Goal: Information Seeking & Learning: Learn about a topic

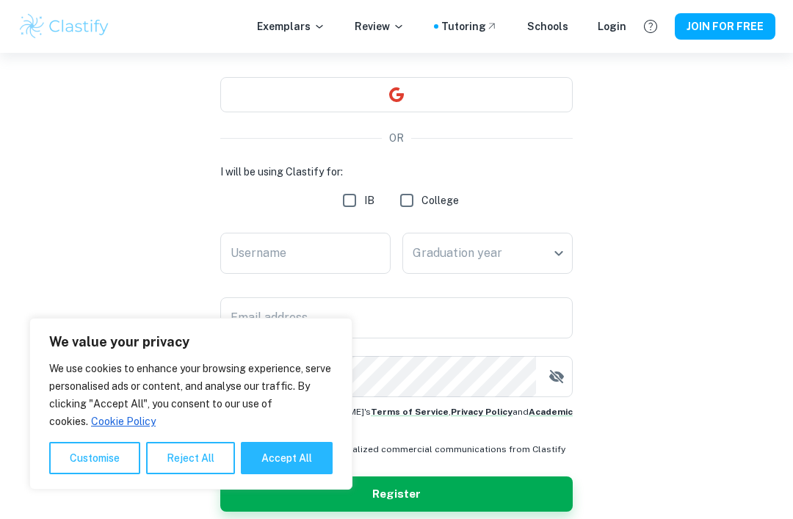
click at [311, 474] on button "Accept All" at bounding box center [287, 458] width 92 height 32
checkbox input "true"
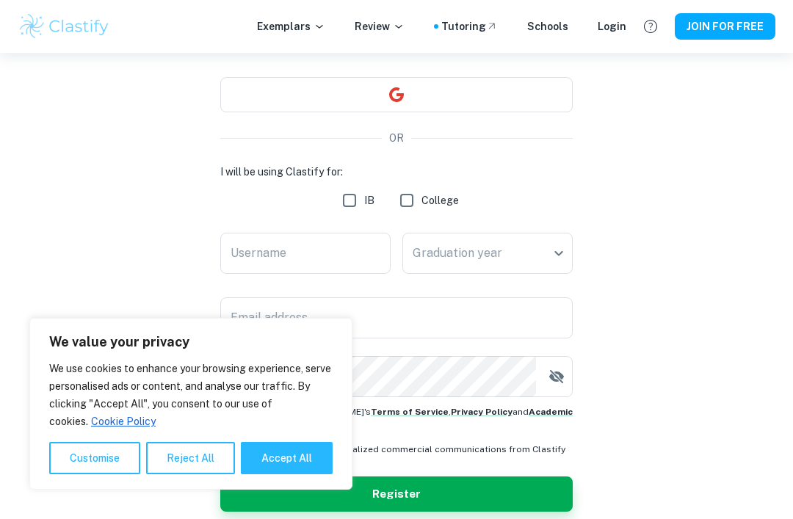
checkbox input "true"
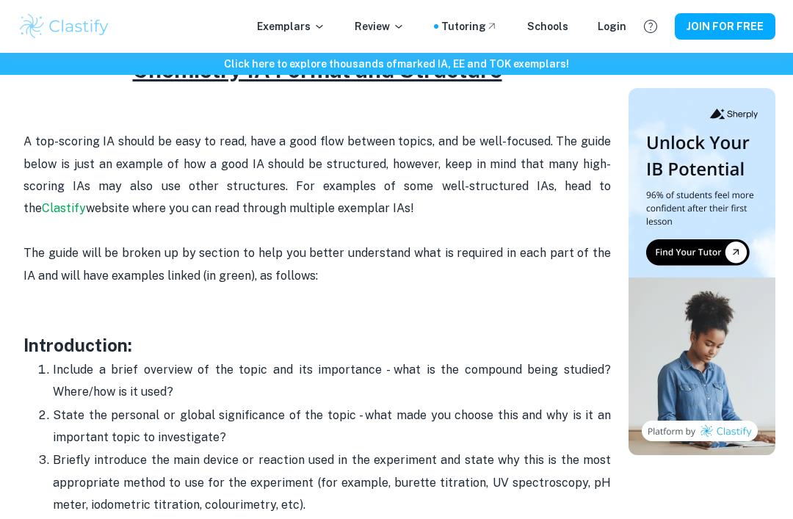
scroll to position [767, 0]
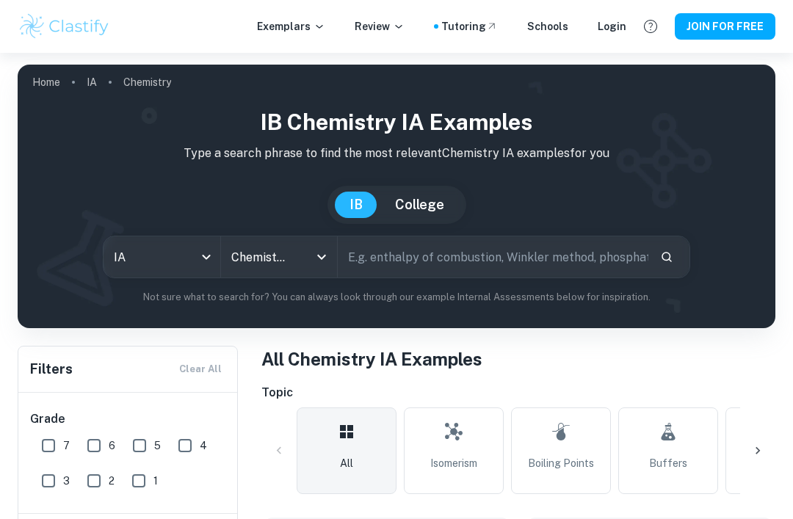
click at [37, 458] on input "7" at bounding box center [48, 445] width 29 height 29
checkbox input "true"
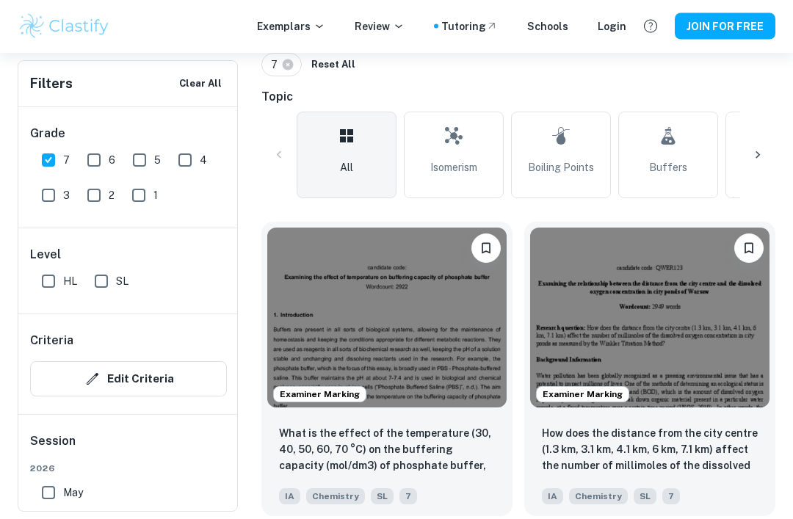
scroll to position [331, 0]
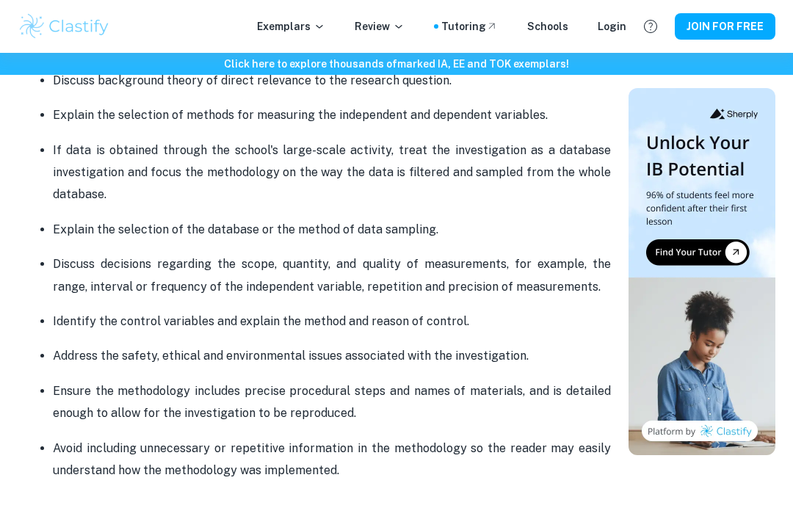
scroll to position [1119, 0]
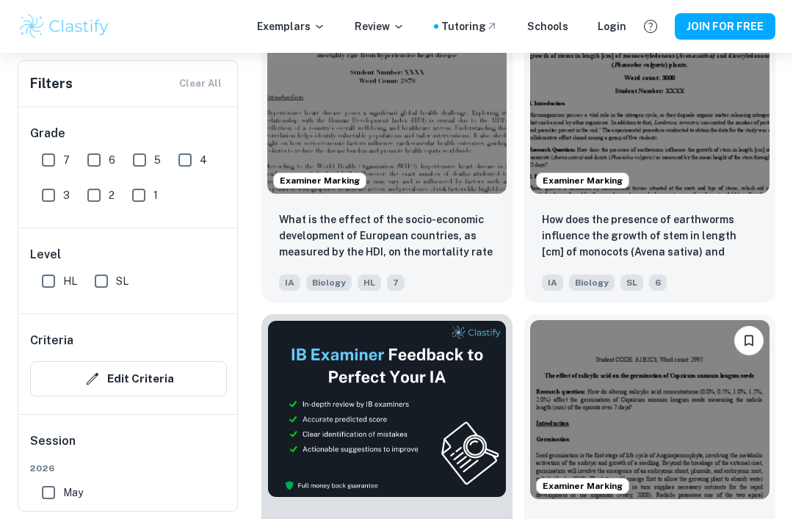
scroll to position [530, 0]
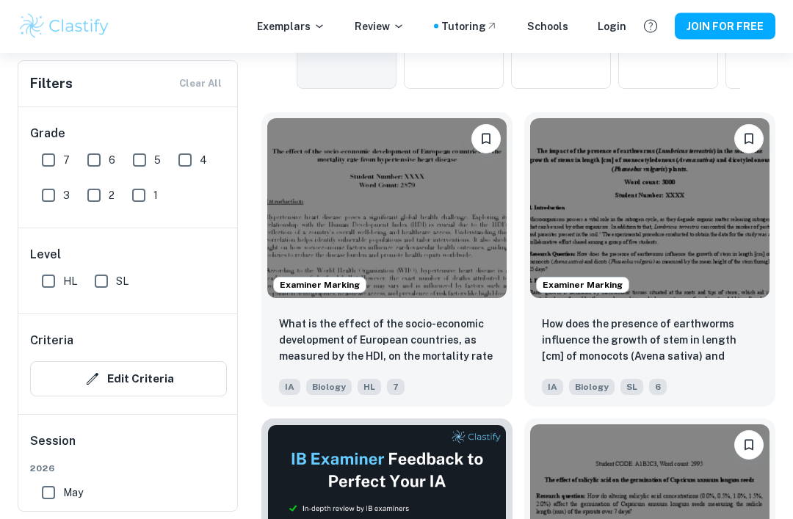
scroll to position [454, 0]
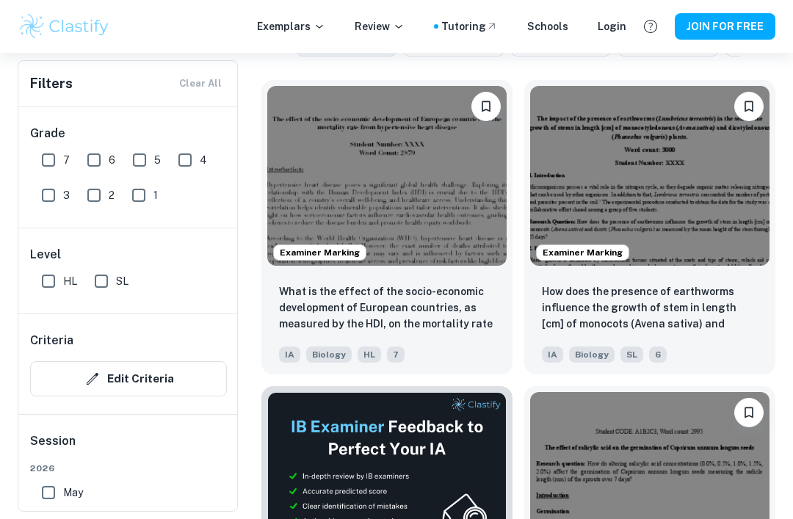
click at [53, 159] on input "7" at bounding box center [48, 159] width 29 height 29
checkbox input "true"
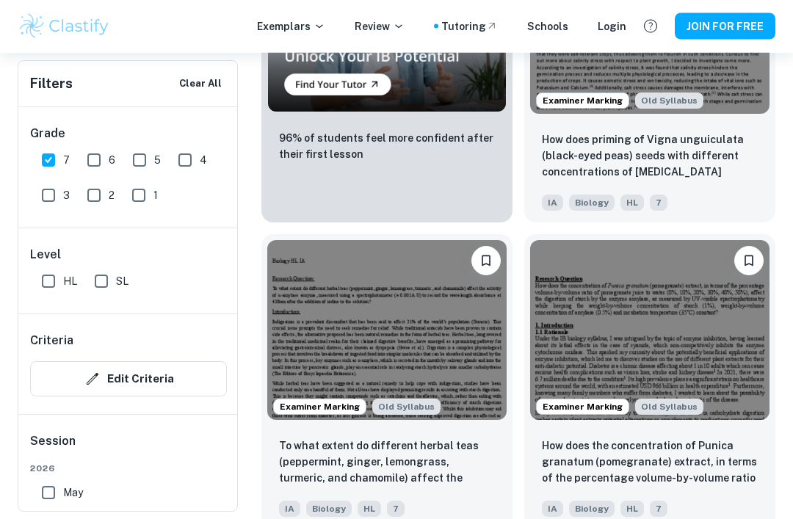
scroll to position [1558, 0]
